Goal: Contribute content: Contribute content

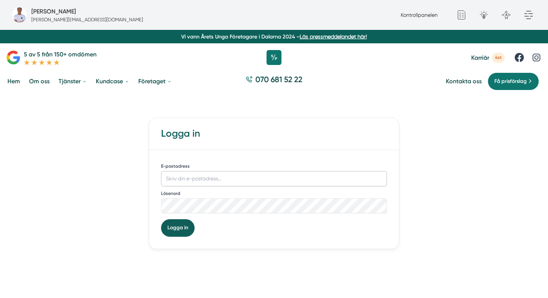
type input "[PERSON_NAME][EMAIL_ADDRESS][DOMAIN_NAME]"
click at [180, 228] on button "Logga in" at bounding box center [178, 227] width 34 height 17
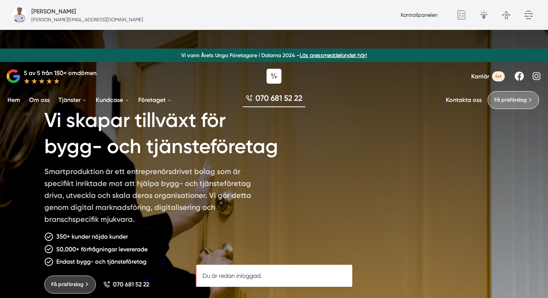
click at [425, 16] on link "Kontrollpanelen" at bounding box center [419, 15] width 37 height 6
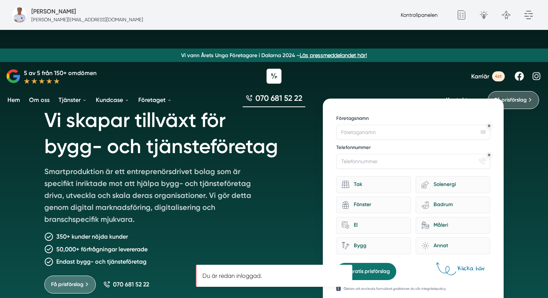
click at [415, 13] on link "Kontrollpanelen" at bounding box center [419, 15] width 37 height 6
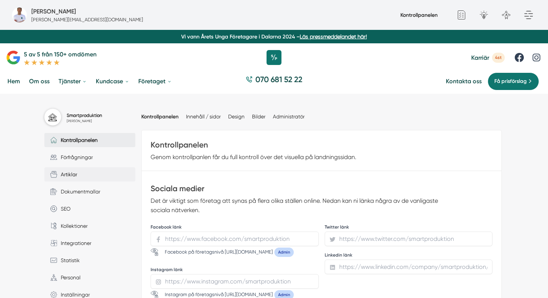
click at [66, 177] on span "Artiklar" at bounding box center [67, 174] width 20 height 8
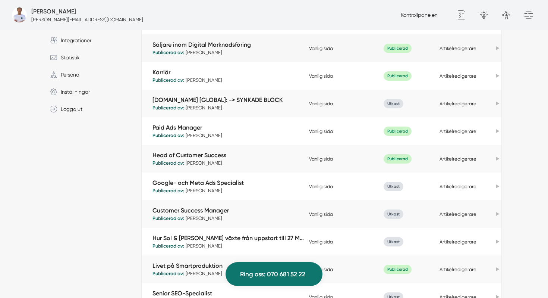
scroll to position [243, 0]
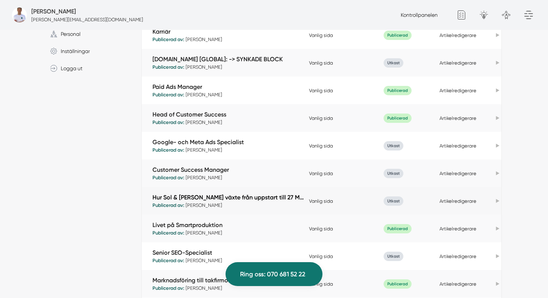
click at [247, 197] on link "Hur Sol & [PERSON_NAME] växte från uppstart till 27 Mkr med Smartproduktion" at bounding box center [229, 197] width 153 height 9
click at [464, 202] on link "Artikelredigerare" at bounding box center [458, 201] width 37 height 6
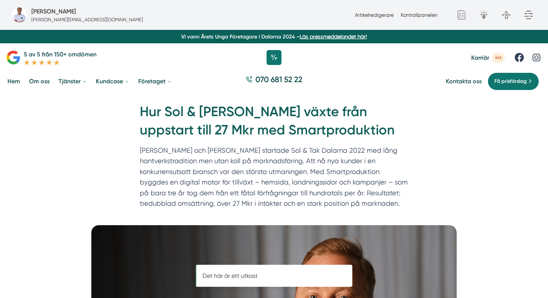
scroll to position [0, 0]
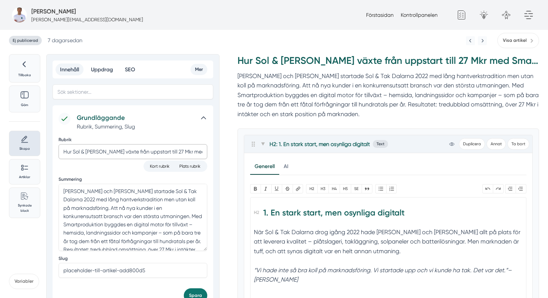
click at [136, 150] on input "Hur Sol & [PERSON_NAME] växte från uppstart till 27 Mkr med Smartproduktion" at bounding box center [133, 151] width 149 height 15
paste input "Smartproduktion hjälpte Sol & Tak att växa med 27 MKR."
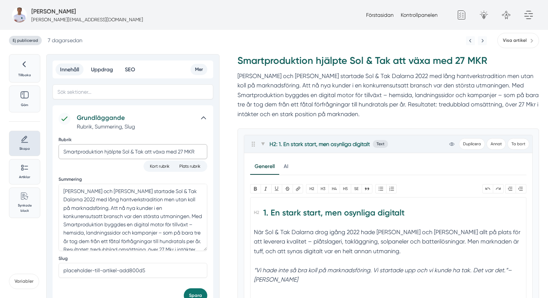
scroll to position [14, 0]
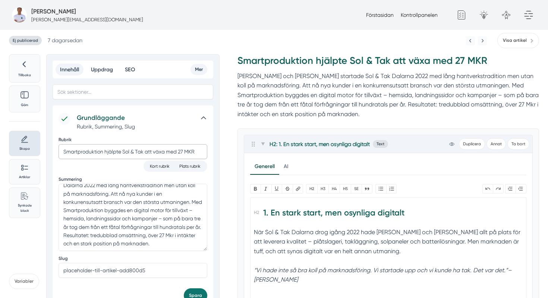
type input "Smartproduktion hjälpte Sol & Tak att växa med 27 MKR"
click at [271, 213] on h2 "1. En stark start, men osynliga digitalt" at bounding box center [388, 214] width 268 height 21
type trix-editor "<h2>En stark start, men osynliga digitalt</h2><div>När Sol &amp; Tak Dalarna dr…"
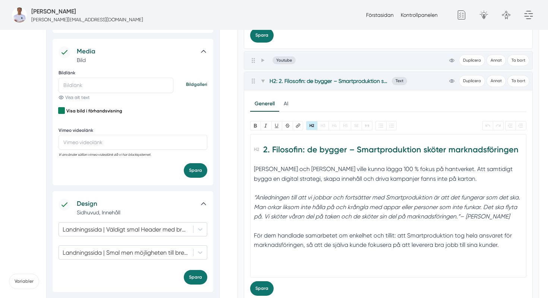
scroll to position [326, 0]
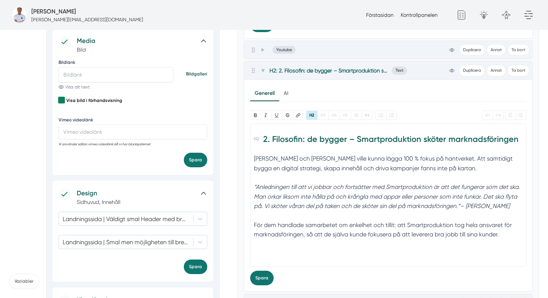
click at [272, 138] on h2 "2. Filosofin: de bygger – Smartproduktion sköter marknadsföringen" at bounding box center [388, 141] width 268 height 21
type trix-editor "<h2>Filosofin: de bygger – Smartproduktion sköter marknadsföringen</h2><div>Fel…"
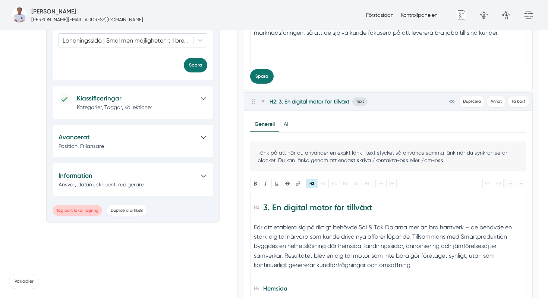
scroll to position [531, 0]
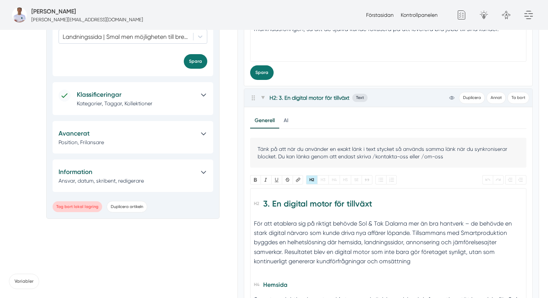
click at [268, 202] on h2 "3. En digital motor för tillväxt" at bounding box center [388, 205] width 268 height 21
type trix-editor "<h2>En digital motor för tillväxt</h2><div>För att etablera sig på riktigt behö…"
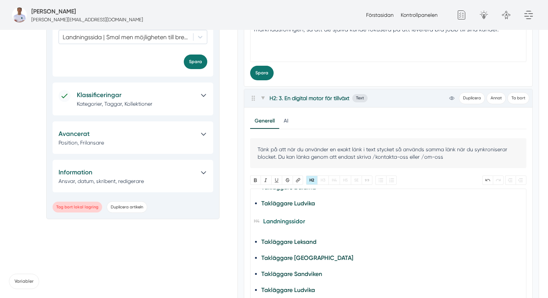
scroll to position [333, 0]
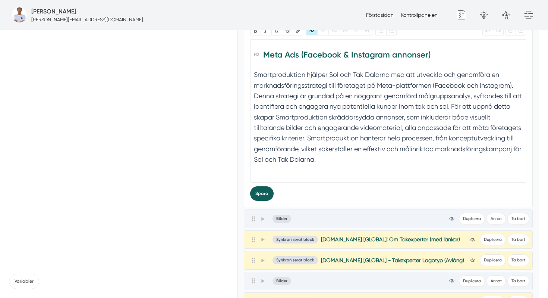
click at [262, 193] on button "Spara" at bounding box center [261, 193] width 23 height 15
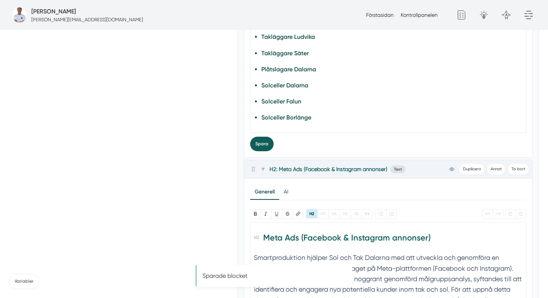
click at [264, 142] on button "Spara" at bounding box center [261, 143] width 23 height 15
type input "Hur Sol & Tak Dalarna växte från uppstart till 27 Mkr med Smartproduktion"
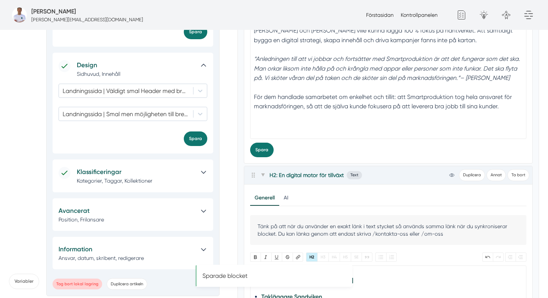
click at [264, 142] on button "Spara" at bounding box center [261, 149] width 23 height 15
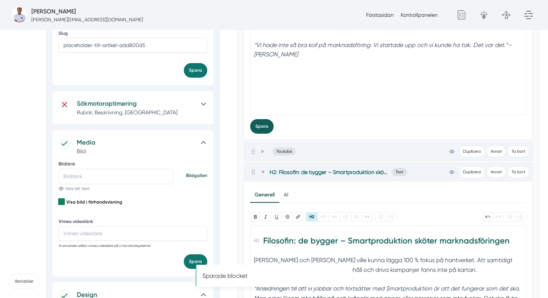
click at [261, 122] on button "Spara" at bounding box center [261, 126] width 23 height 15
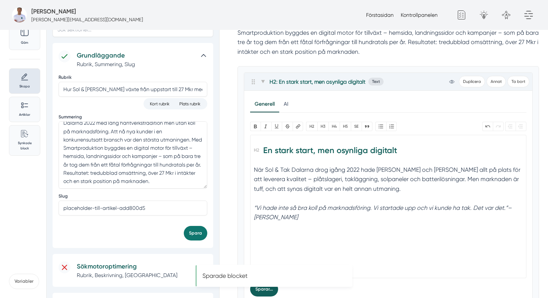
scroll to position [59, 0]
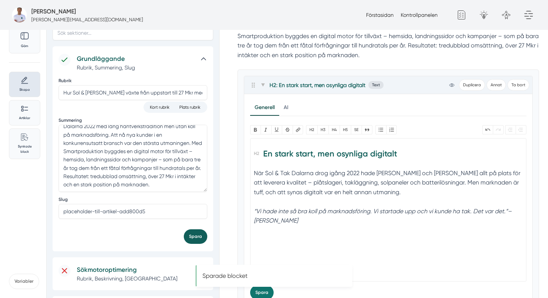
click at [197, 238] on button "Spara" at bounding box center [195, 236] width 23 height 15
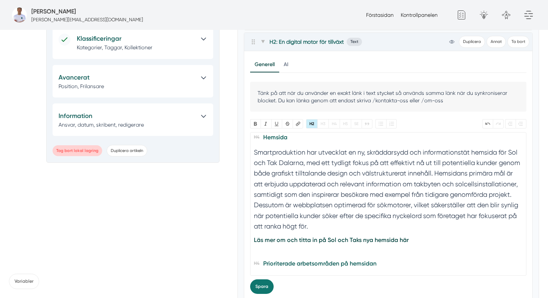
scroll to position [140, 0]
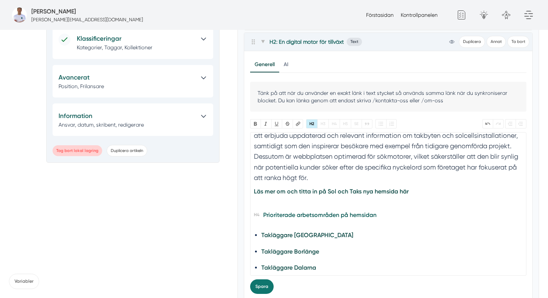
click at [419, 193] on div "Läs mer om och titta in på Sol och Taks nya hemsida här" at bounding box center [388, 195] width 268 height 19
type trix-editor "<h2>En digital motor för tillväxt</h2><div>För att etablera sig på riktigt behö…"
click at [332, 205] on trix-editor "En digital motor för tillväxt För att etablera sig på riktigt behövde Sol & Tak…" at bounding box center [388, 203] width 277 height 143
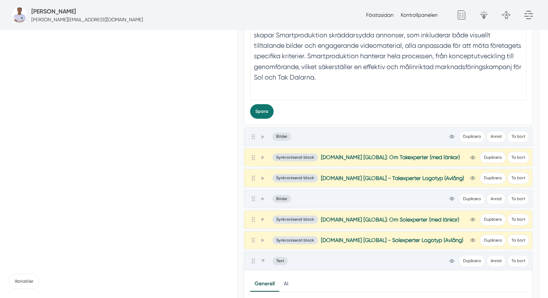
scroll to position [998, 0]
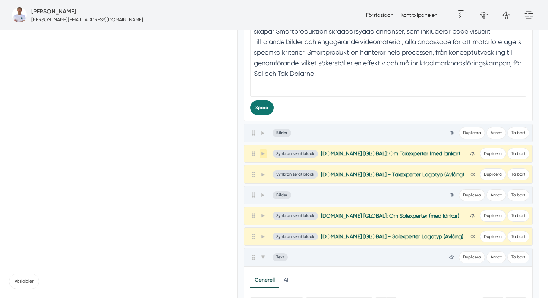
click at [260, 155] on span at bounding box center [263, 153] width 7 height 9
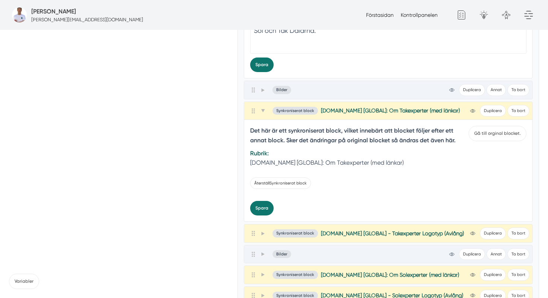
scroll to position [1048, 0]
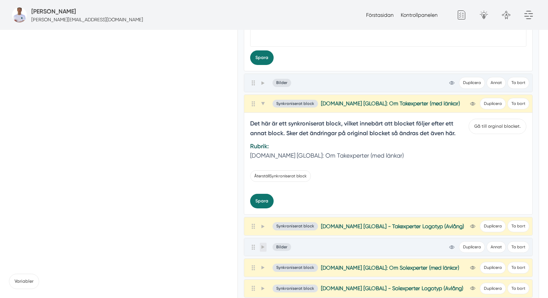
click at [260, 248] on span at bounding box center [263, 246] width 7 height 9
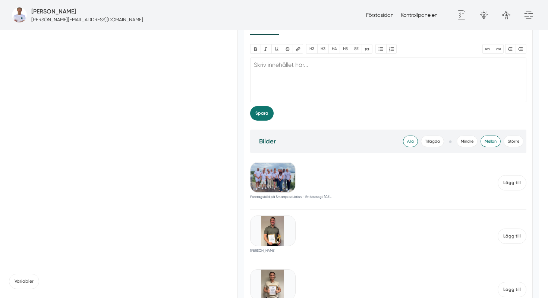
scroll to position [1224, 0]
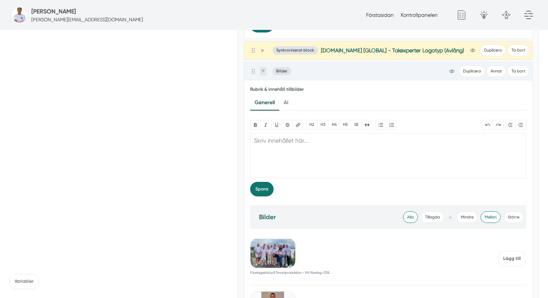
click at [262, 69] on span at bounding box center [263, 71] width 7 height 9
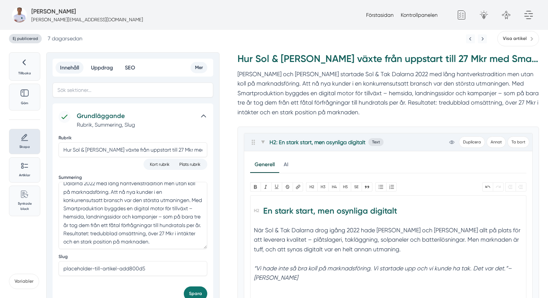
scroll to position [0, 0]
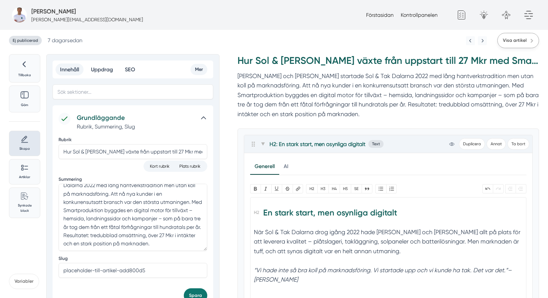
click at [516, 39] on span "Visa artikel" at bounding box center [515, 40] width 24 height 7
click at [114, 154] on input "Hur Sol & Tak Dalarna växte från uppstart till 27 Mkr med Smartproduktion" at bounding box center [133, 151] width 149 height 15
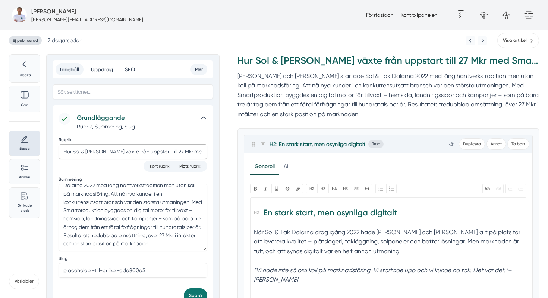
paste input "Smartproduktion hjälpte Sol & Tak att växa med 27 MKR."
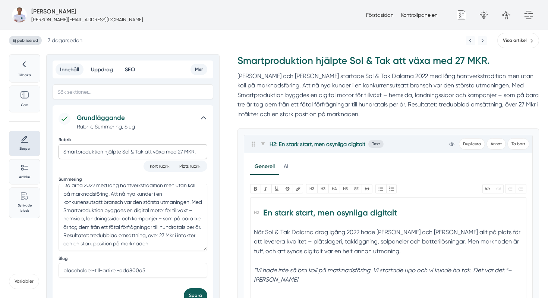
type input "Smartproduktion hjälpte Sol & Tak att växa med 27 MKR."
click at [191, 293] on button "Spara" at bounding box center [195, 295] width 23 height 15
click at [521, 41] on span "Visa artikel" at bounding box center [515, 40] width 24 height 7
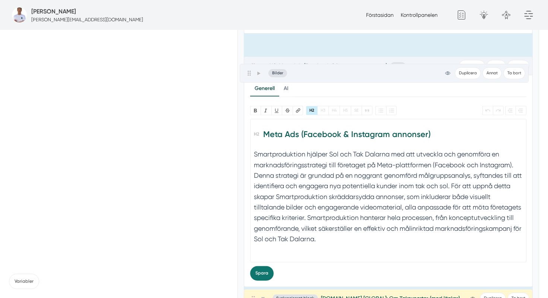
scroll to position [852, 0]
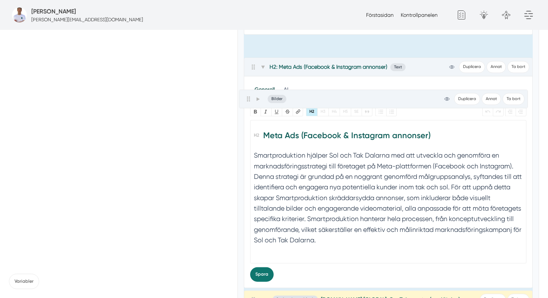
drag, startPoint x: 254, startPoint y: 156, endPoint x: 253, endPoint y: 89, distance: 67.1
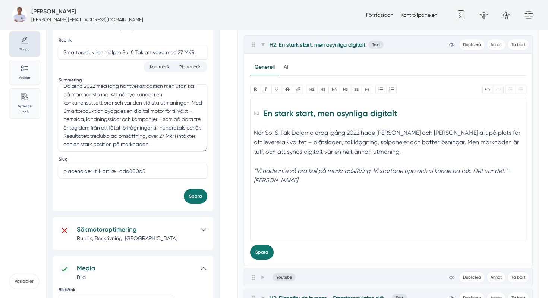
scroll to position [0, 0]
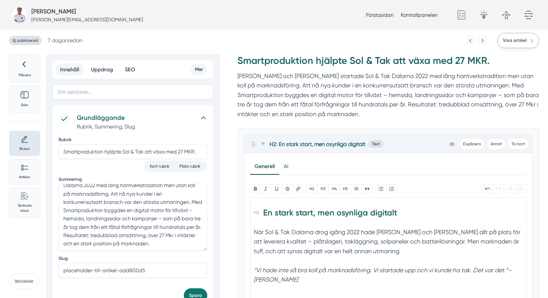
click at [524, 35] on link "Visa artikel" at bounding box center [518, 40] width 42 height 15
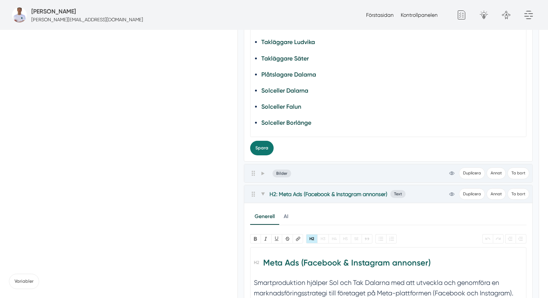
scroll to position [725, 0]
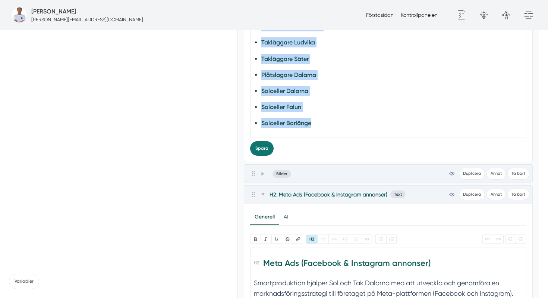
drag, startPoint x: 323, startPoint y: 125, endPoint x: 257, endPoint y: 11, distance: 131.3
click at [257, 9] on body "Fredrik Weberbauer fredrik.weberbauer@smartproduktion.se Förstasidan Kontrollpa…" at bounding box center [274, 153] width 548 height 1756
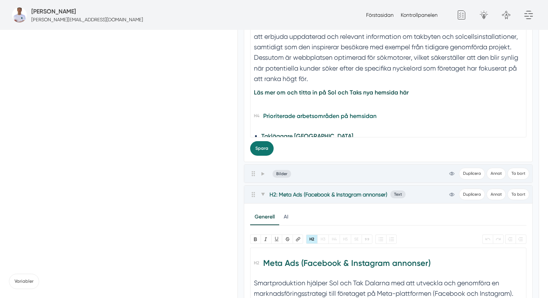
scroll to position [130, 0]
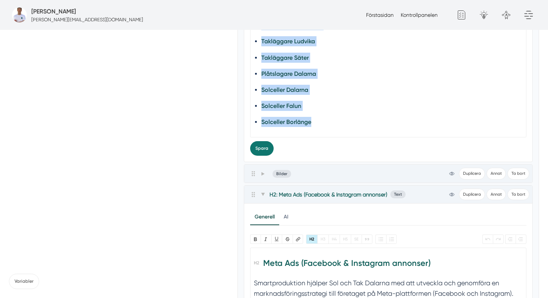
drag, startPoint x: 257, startPoint y: 78, endPoint x: 352, endPoint y: 149, distance: 118.2
click at [352, 149] on div "Tänk på att när du använder en exakt länk i text stycket så används samma länk …" at bounding box center [388, 50] width 277 height 212
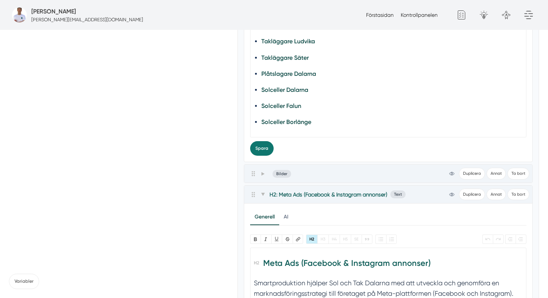
scroll to position [92, 0]
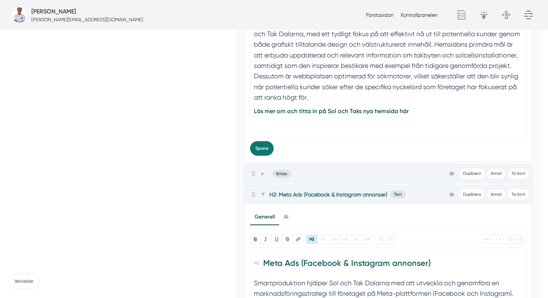
type trix-editor "<h2>En digital motor för tillväxt</h2><div>För att etablera sig på riktigt behö…"
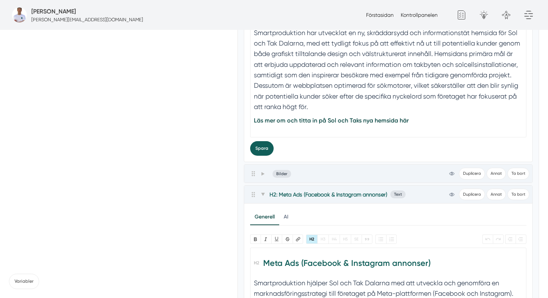
click at [264, 148] on button "Spara" at bounding box center [261, 148] width 23 height 15
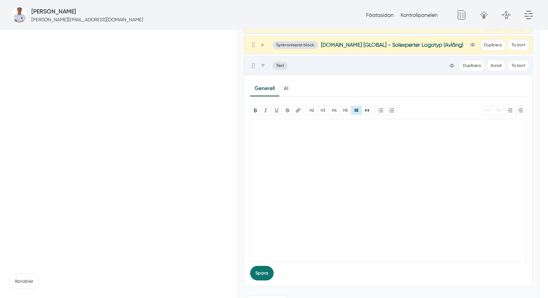
scroll to position [1277, 0]
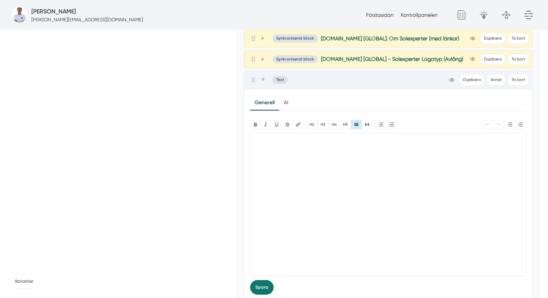
click at [302, 162] on trix-editor at bounding box center [388, 204] width 277 height 143
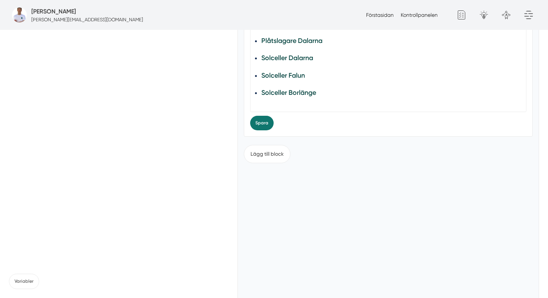
scroll to position [1488, 0]
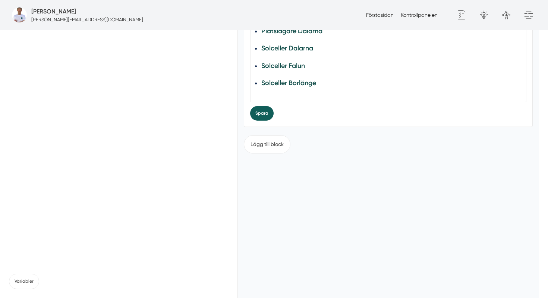
click at [261, 113] on button "Spara" at bounding box center [261, 113] width 23 height 15
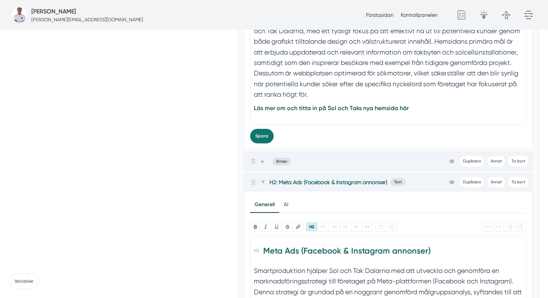
scroll to position [749, 0]
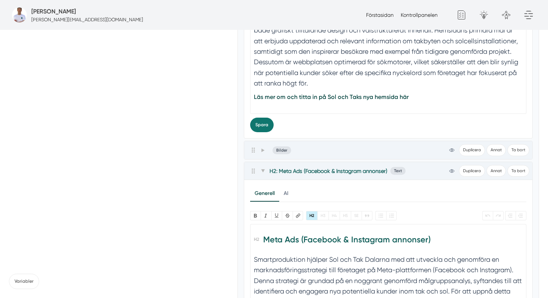
click at [273, 106] on div "Läs mer om och titta in på Sol och Taks nya hemsida här" at bounding box center [388, 101] width 268 height 19
type trix-editor "<h2>En digital motor för tillväxt</h2><div>För att etablera sig på riktigt behö…"
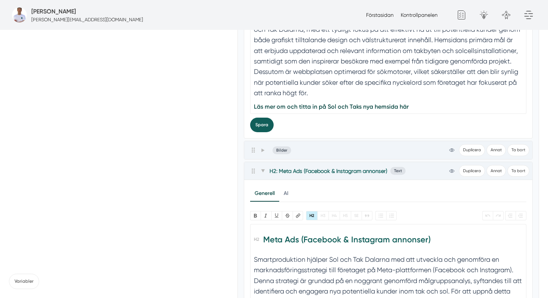
click at [255, 124] on button "Spara" at bounding box center [261, 124] width 23 height 15
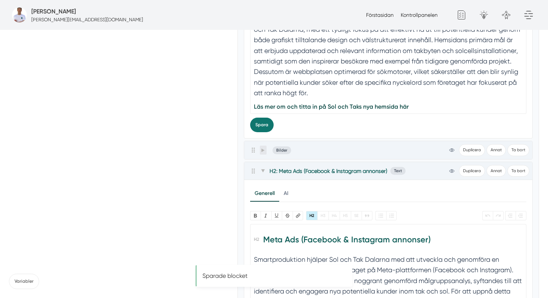
click at [265, 153] on span at bounding box center [263, 149] width 7 height 9
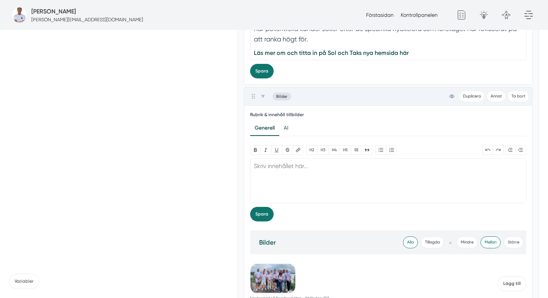
scroll to position [811, 0]
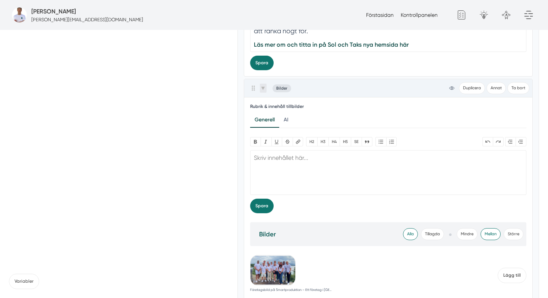
click at [265, 87] on span at bounding box center [263, 88] width 7 height 9
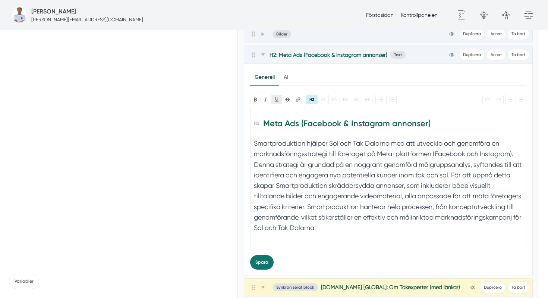
scroll to position [879, 0]
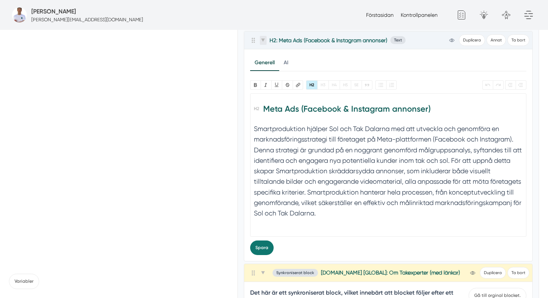
click at [262, 39] on icon at bounding box center [263, 39] width 4 height 3
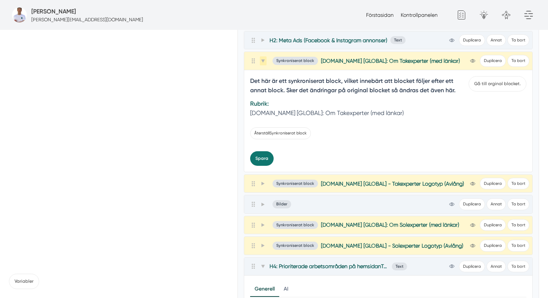
click at [265, 57] on span at bounding box center [263, 60] width 7 height 9
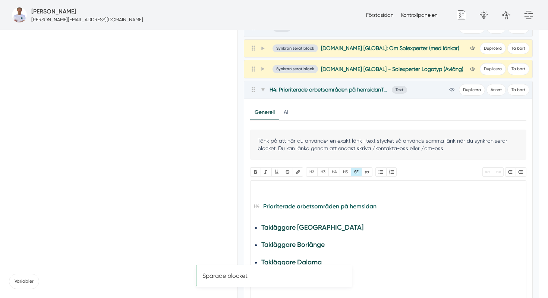
scroll to position [964, 0]
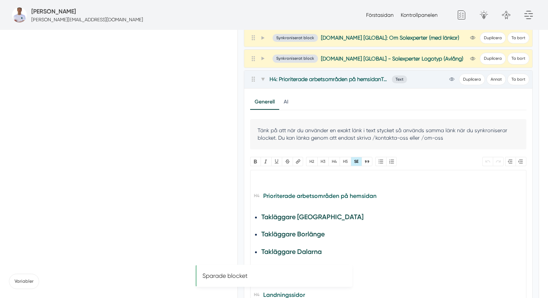
click at [270, 188] on trix-editor "Prioriterade arbetsområden på hemsidan Takläggare Falun Takläggare Borlänge Tak…" at bounding box center [388, 241] width 277 height 143
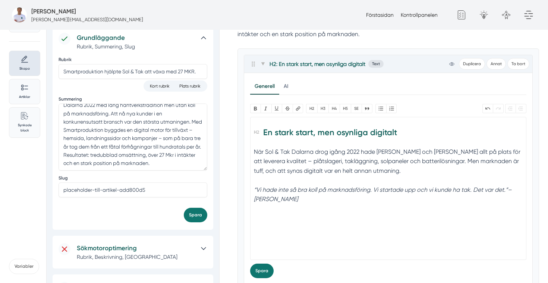
scroll to position [77, 0]
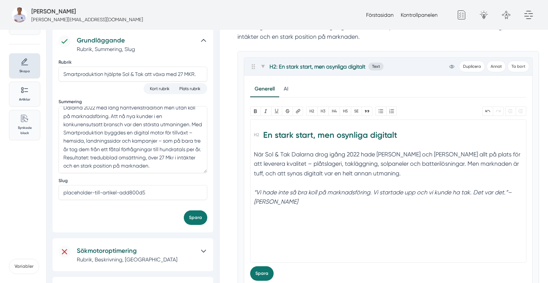
click at [262, 128] on h2 "En stark start, men osynliga digitalt" at bounding box center [388, 137] width 268 height 21
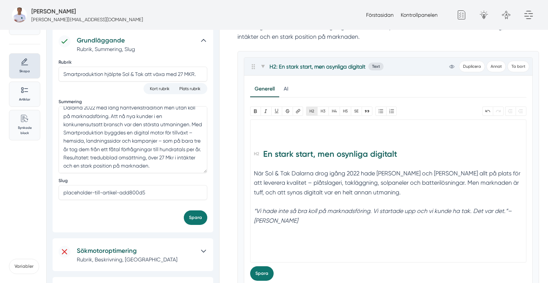
click at [314, 113] on button "H2" at bounding box center [311, 111] width 11 height 9
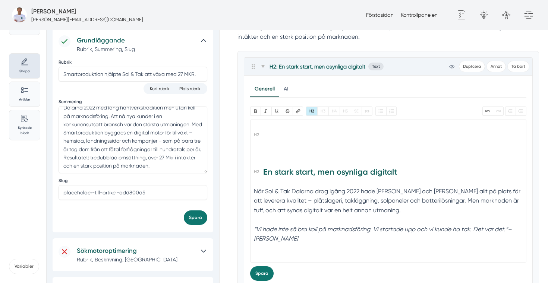
paste trix-editor "strong>+732 %</strong> fler förfrågningar sedan 2023"
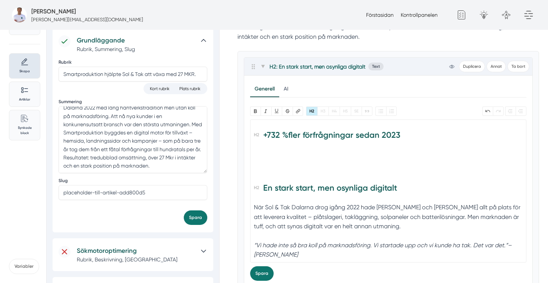
click at [403, 138] on h2 "+732 % fler förfrågningar sedan 2023" at bounding box center [388, 145] width 268 height 37
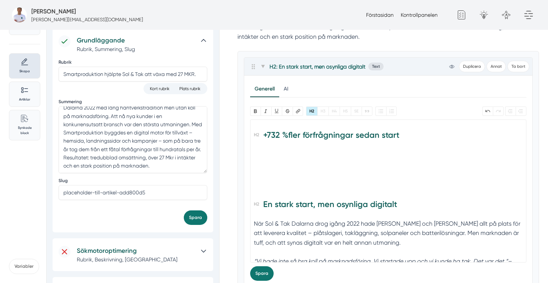
paste trix-editor "<h2><strong>+732 %</strong> fler förfrågningar sedan start<br>25 per månad 2025…"
click at [274, 150] on h2 "+732 % fler förfrågningar sedan start 25 per månad 2025" at bounding box center [388, 153] width 268 height 53
click at [296, 152] on h2 "+732 % fler förfrågningar sedan start per månad 2025" at bounding box center [388, 153] width 268 height 53
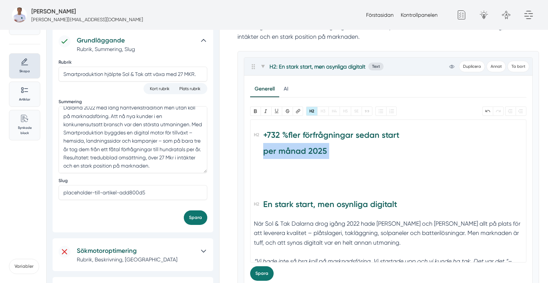
paste trix-editor "<h2><strong>+732 %</strong> fler förfrågningar sedan start<br><strong>2024: Rek…"
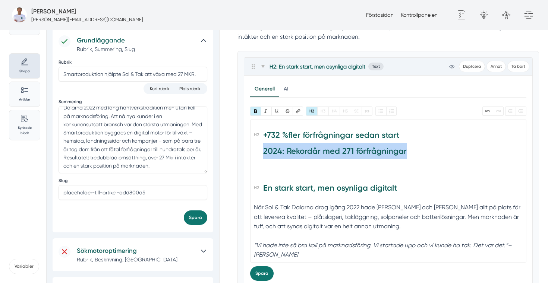
drag, startPoint x: 405, startPoint y: 153, endPoint x: 251, endPoint y: 150, distance: 153.6
click at [251, 150] on trix-editor "+732 % fler förfrågningar sedan start 2024: Rekordår med 271 förfrågningar En s…" at bounding box center [388, 191] width 277 height 143
paste trix-editor "<h2><strong>+732 %</strong> fler förfrågningar sedan start<br><br></h2><h2><h3>…"
click at [402, 148] on strong "2024: Rekordår med 271 förfrågningar" at bounding box center [335, 151] width 144 height 10
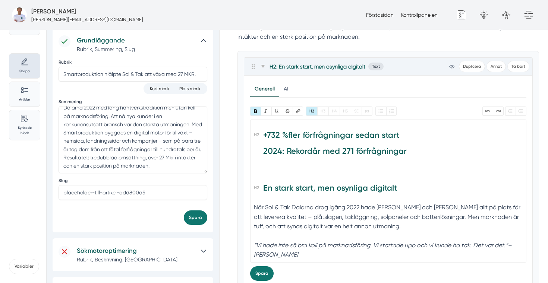
paste trix-editor "h3><strong>+398 %</strong></h3></h2><h2><strong>Tillväxt i antal leads på ett å…"
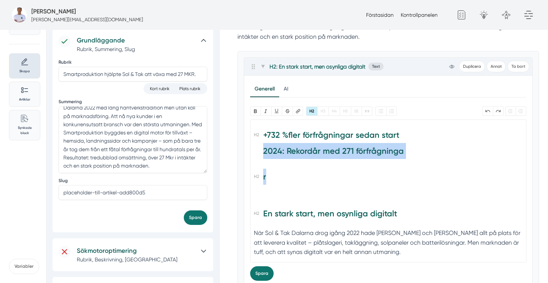
drag, startPoint x: 289, startPoint y: 182, endPoint x: 255, endPoint y: 151, distance: 46.7
click at [255, 151] on trix-editor "+732 % fler förfrågningar sedan start 2024: Rekordår med 271 förfrågninga r En …" at bounding box center [388, 191] width 277 height 143
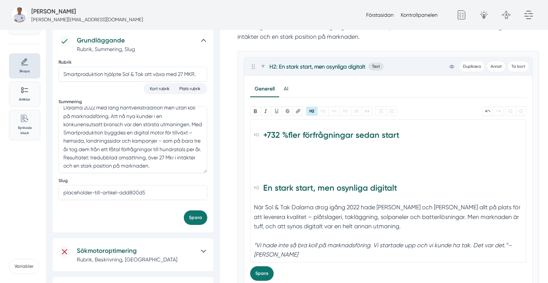
paste trix-editor "h2><h3><strong>+398 %</strong></h3></h2><h2><strong>Tillväxt i antal leads på e…"
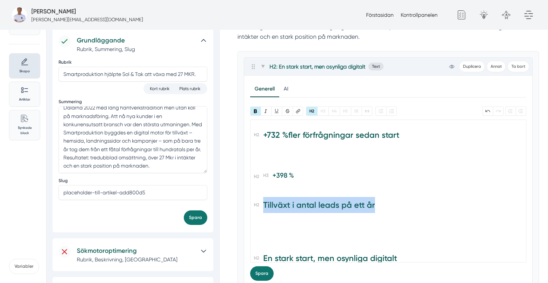
drag, startPoint x: 263, startPoint y: 205, endPoint x: 373, endPoint y: 211, distance: 110.2
click at [373, 211] on h2 "Tillväxt i antal leads på ett år" at bounding box center [388, 215] width 268 height 37
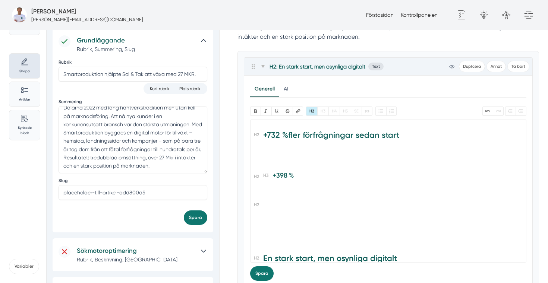
click at [298, 177] on h3 "+398 %" at bounding box center [392, 177] width 259 height 17
paste trix-editor "</strong></h3></h2><h2><h3><h2><strong>Tillväxt i antal leads på ett år</strong…"
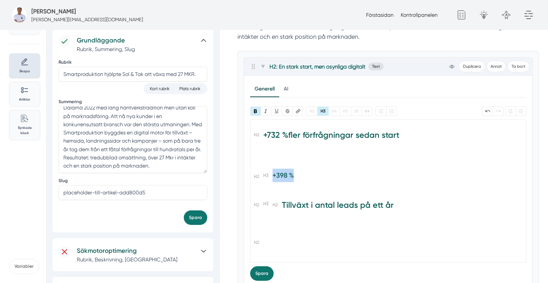
drag, startPoint x: 296, startPoint y: 175, endPoint x: 272, endPoint y: 175, distance: 24.6
click at [272, 175] on h3 "+398 %" at bounding box center [392, 177] width 259 height 17
copy strong "+398 %"
click at [283, 208] on strong "Tillväxt i antal leads på ett år" at bounding box center [338, 205] width 112 height 10
paste trix-editor "h3><strong>+398 %</strong></h3></h2></h3></h2><h2><h3><h2><"
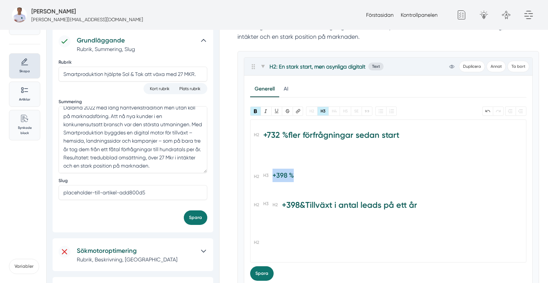
drag, startPoint x: 317, startPoint y: 183, endPoint x: 243, endPoint y: 168, distance: 75.0
click at [244, 168] on div "H2: En stark start, men osynliga digitalt Text view-1 Duplicera Annat Ta bort A…" at bounding box center [388, 172] width 289 height 230
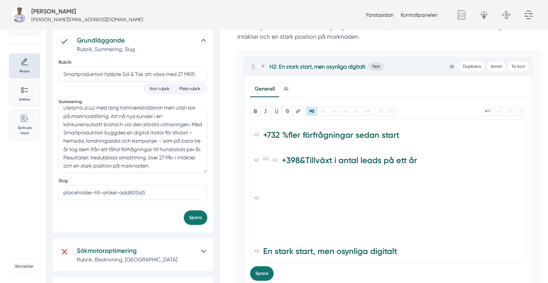
click at [276, 161] on h2 "+398& Tillväxt i antal leads på ett år" at bounding box center [398, 163] width 250 height 21
click at [280, 157] on h2 "+398& Tillväxt i antal leads på ett år" at bounding box center [398, 163] width 250 height 21
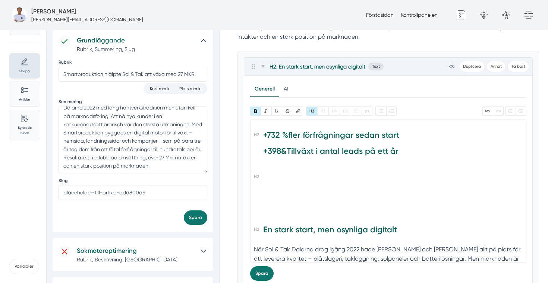
click at [271, 185] on h2 at bounding box center [388, 187] width 268 height 37
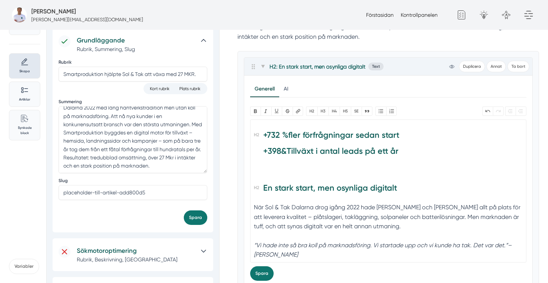
click at [413, 154] on h2 "+732 % fler förfrågningar sedan start +398& Tillväxt i antal leads på ett år" at bounding box center [388, 145] width 268 height 37
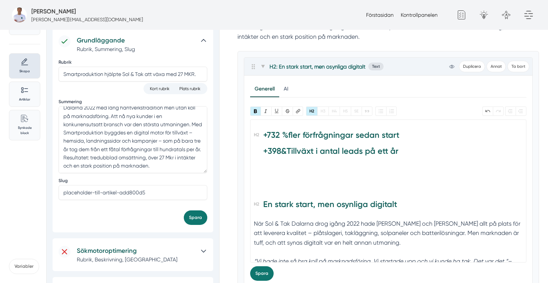
paste trix-editor "<h2><strong>+732 %</strong> fler förfrågningar sedan start<br><strong> </strong…"
click at [407, 154] on h2 "+732 % fler förfrågningar sedan start +398& Tillväxt i antal leads på ett år" at bounding box center [388, 153] width 268 height 53
paste trix-editor "</strong></h2><h2><h3><strong>25 st/månad</strong></h3></h2><h2><strong>Snittle…"
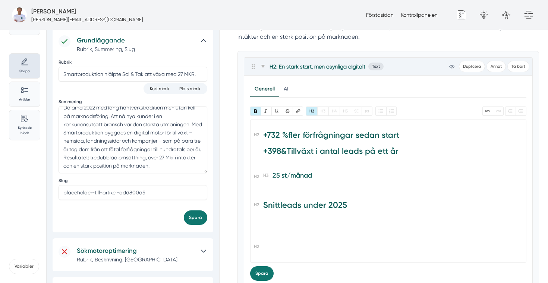
click at [269, 177] on h3 "25 st/månad" at bounding box center [392, 177] width 259 height 17
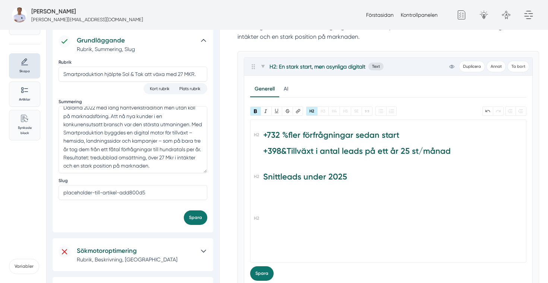
click at [262, 177] on h2 "Snittleads under 2025" at bounding box center [388, 187] width 268 height 37
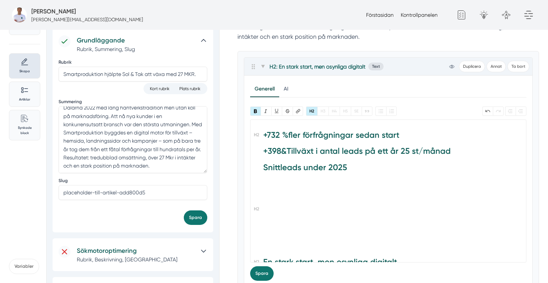
click at [271, 208] on h2 at bounding box center [388, 219] width 268 height 37
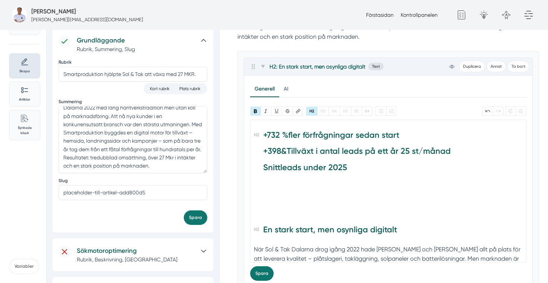
click at [263, 169] on h2 "+732 % fler förfrågningar sedan start +398& Tillväxt i antal leads på ett år 25…" at bounding box center [388, 161] width 268 height 69
click at [299, 199] on div at bounding box center [388, 202] width 268 height 9
type trix-editor "<h2><strong>+732 %</strong> fler förfrågningar sedan start<br><strong> </strong…"
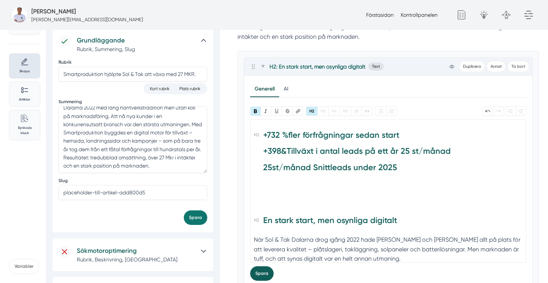
click at [264, 268] on button "Spara" at bounding box center [261, 274] width 23 height 15
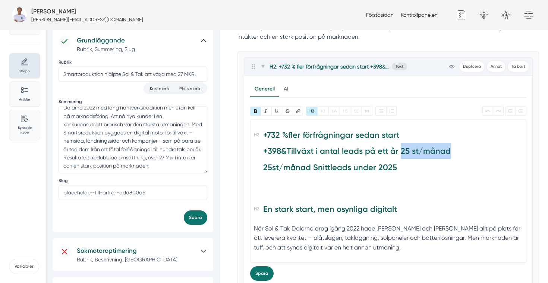
drag, startPoint x: 453, startPoint y: 153, endPoint x: 401, endPoint y: 154, distance: 52.6
click at [400, 154] on h2 "+732 % fler förfrågningar sedan start +398& Tillväxt i antal leads på ett år 25…" at bounding box center [388, 161] width 268 height 69
type trix-editor "<h2><strong>+732 %</strong> fler förfrågningar sedan start<br><strong> </strong…"
click at [262, 273] on button "Spara" at bounding box center [261, 274] width 23 height 15
click at [285, 150] on h2 "+732 % fler förfrågningar sedan start +398& Tillväxt i antal leads på ett år 25…" at bounding box center [388, 161] width 268 height 69
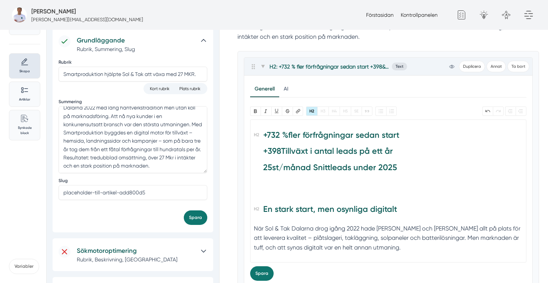
type trix-editor "<h2><strong>+732 %</strong> fler förfrågningar sedan start<br><strong> </strong…"
click at [261, 273] on button "Spara" at bounding box center [261, 274] width 23 height 15
click at [290, 147] on strong "Tillväxt i antal leads på ett år 25st/månad Snittleads under 2025" at bounding box center [331, 159] width 136 height 26
click at [293, 150] on strong "Tillväxt i antal leads på ett år 25st/månad Snittleads under 2025" at bounding box center [331, 159] width 136 height 26
type trix-editor "<h2><strong>+732 %</strong> fler förfrågningar sedan start<br><strong> </strong…"
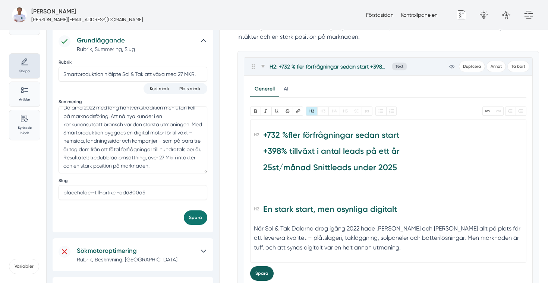
click at [265, 274] on button "Spara" at bounding box center [261, 274] width 23 height 15
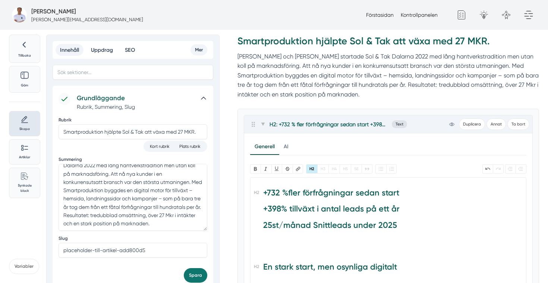
scroll to position [0, 0]
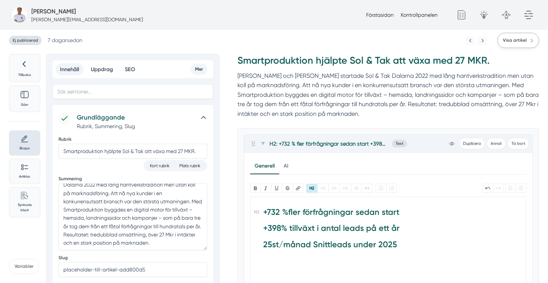
click at [515, 41] on span "Visa artikel" at bounding box center [515, 40] width 24 height 7
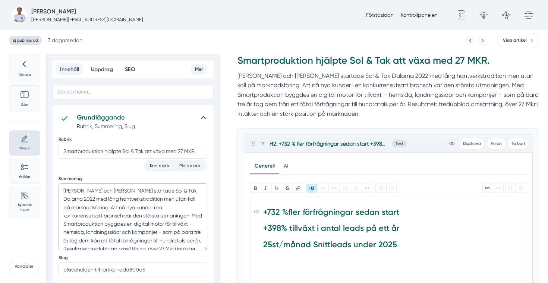
click at [153, 224] on textarea "[PERSON_NAME] och [PERSON_NAME] startade Sol & Tak Dalarna 2022 med lång hantve…" at bounding box center [133, 216] width 149 height 67
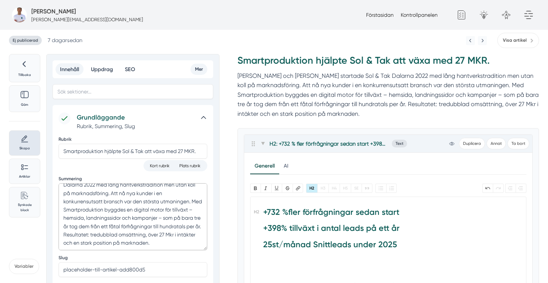
paste textarea "Sol & Tak Dalarna är ett av regionens mest erfarna takföretag, med ett hantverk…"
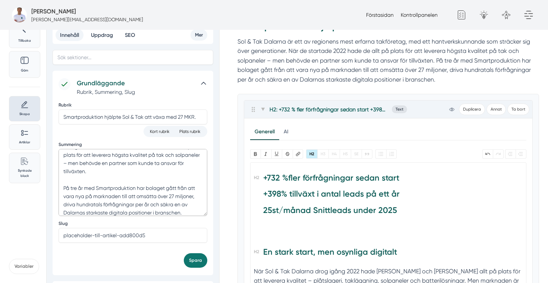
scroll to position [21, 0]
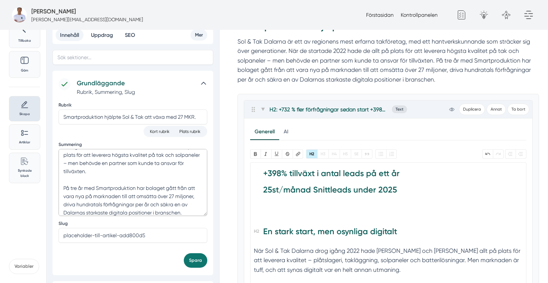
type textarea "Sol & Tak Dalarna är ett av regionens mest erfarna takföretag, med ett hantverk…"
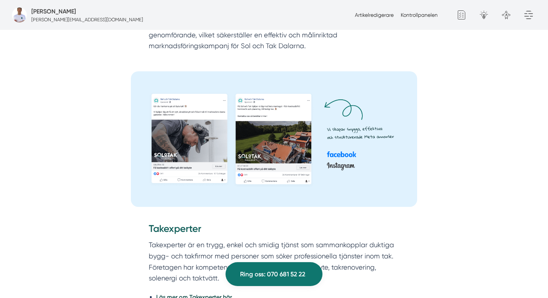
scroll to position [1574, 0]
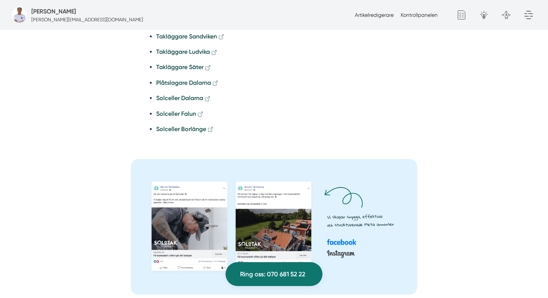
scroll to position [1325, 0]
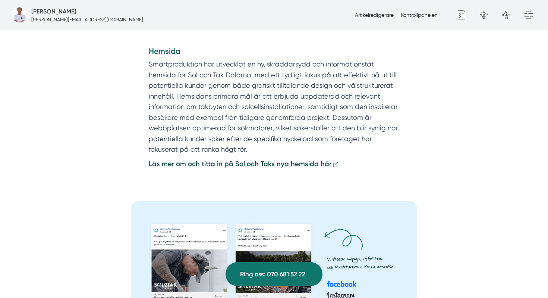
scroll to position [1027, 0]
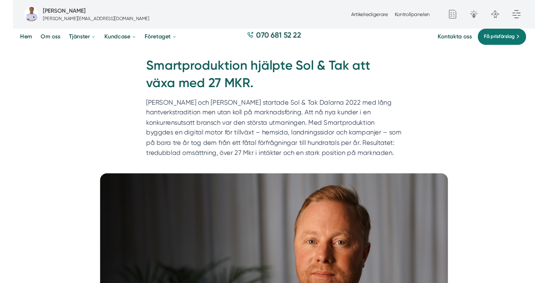
scroll to position [41, 0]
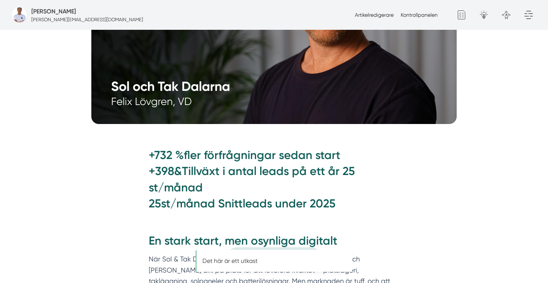
scroll to position [347, 0]
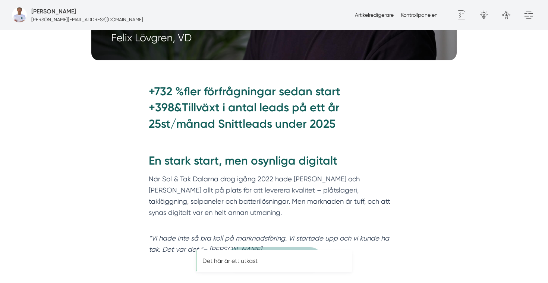
scroll to position [392, 0]
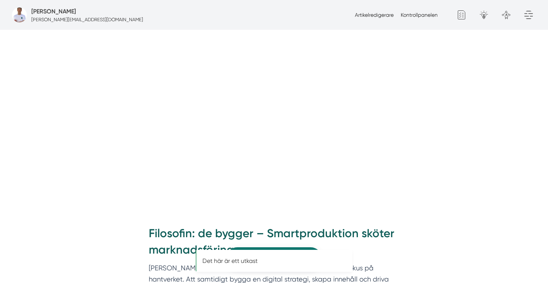
scroll to position [355, 0]
